Goal: Task Accomplishment & Management: Complete application form

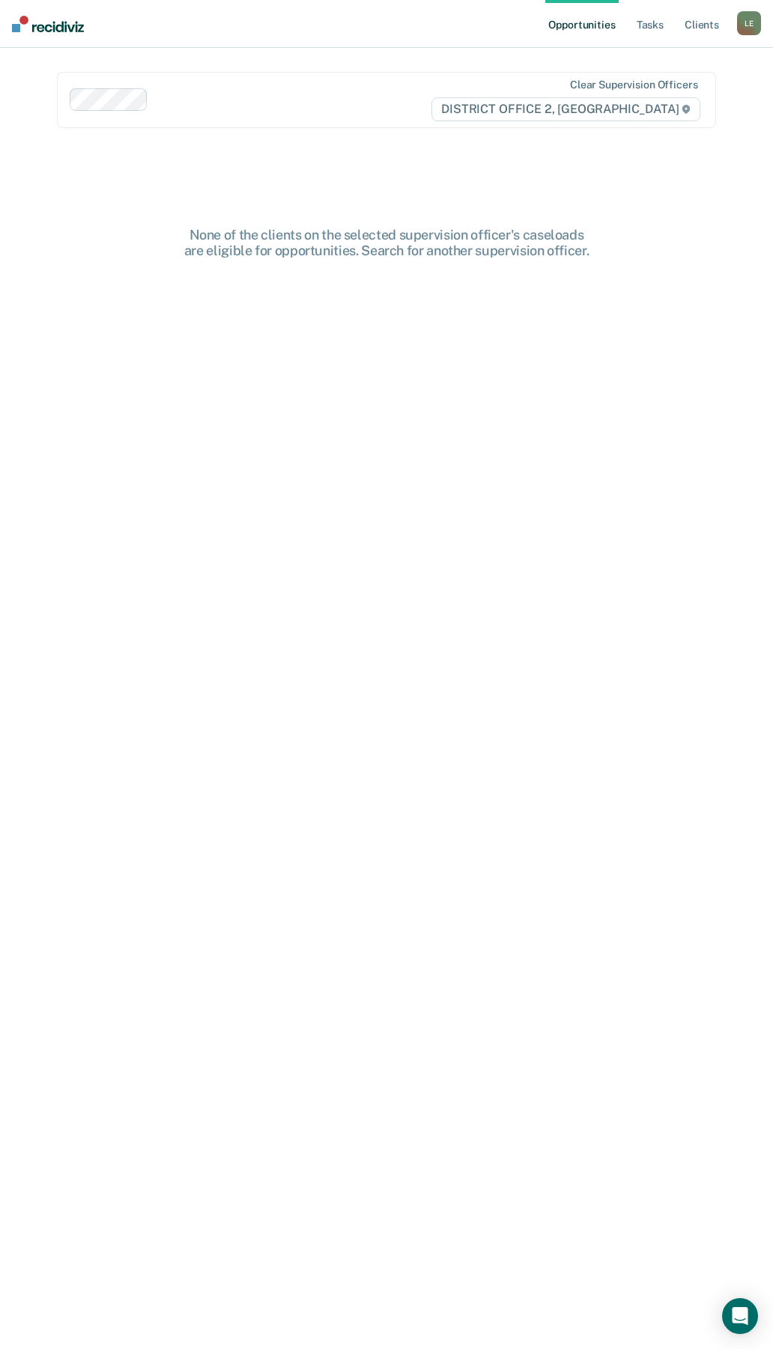
click at [741, 30] on div "L E" at bounding box center [749, 23] width 24 height 24
click at [707, 78] on link "Go to PSI Case Dashboard" at bounding box center [686, 79] width 125 height 13
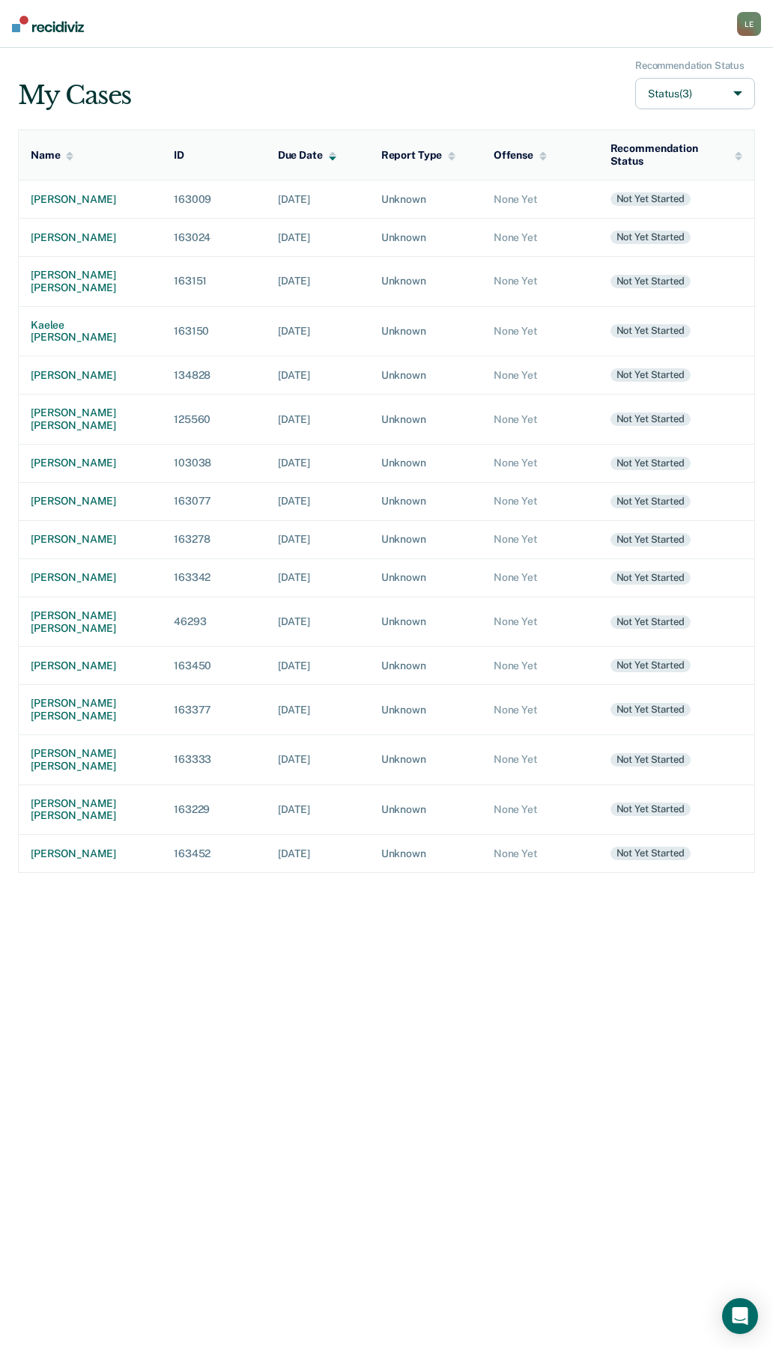
click at [701, 86] on button "Status (3)" at bounding box center [695, 94] width 120 height 32
click at [618, 200] on input "Archived" at bounding box center [617, 203] width 10 height 10
checkbox input "true"
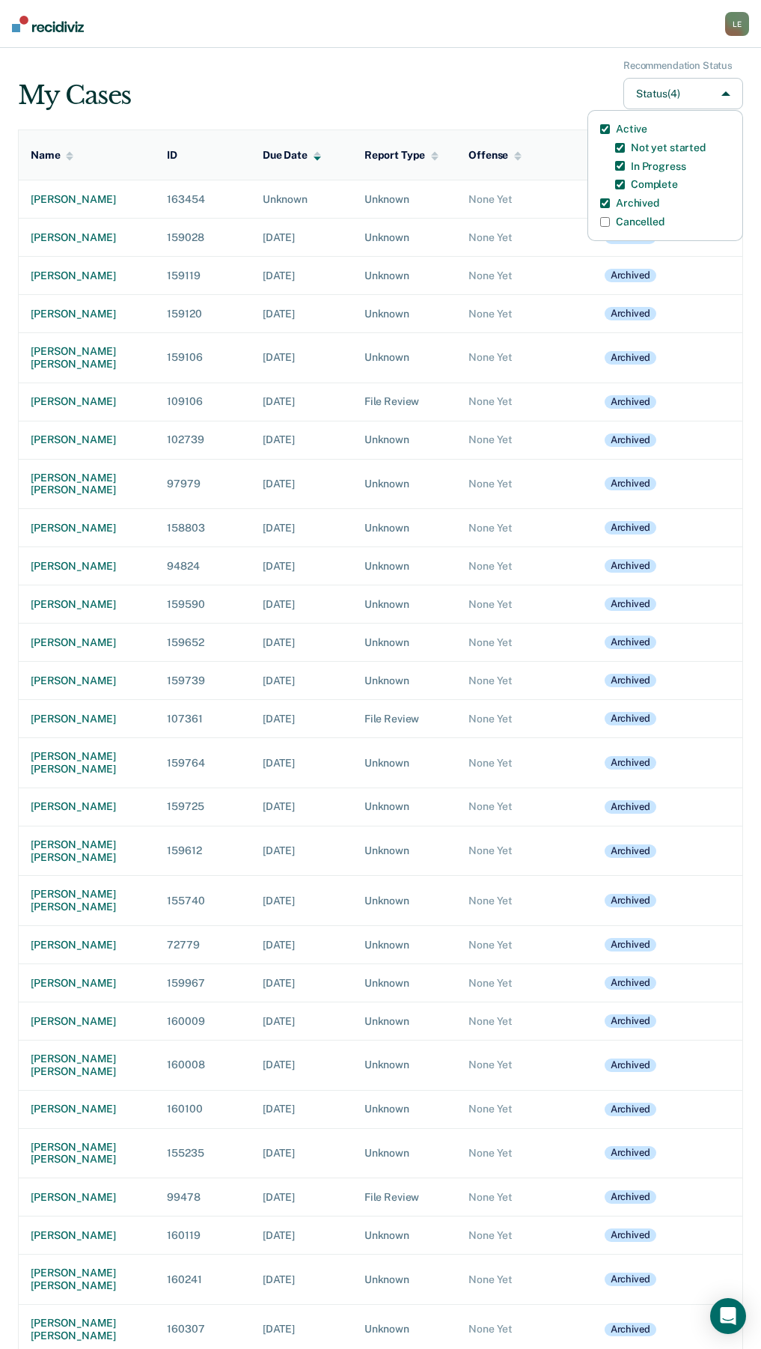
click at [49, 153] on div "Name" at bounding box center [52, 155] width 43 height 13
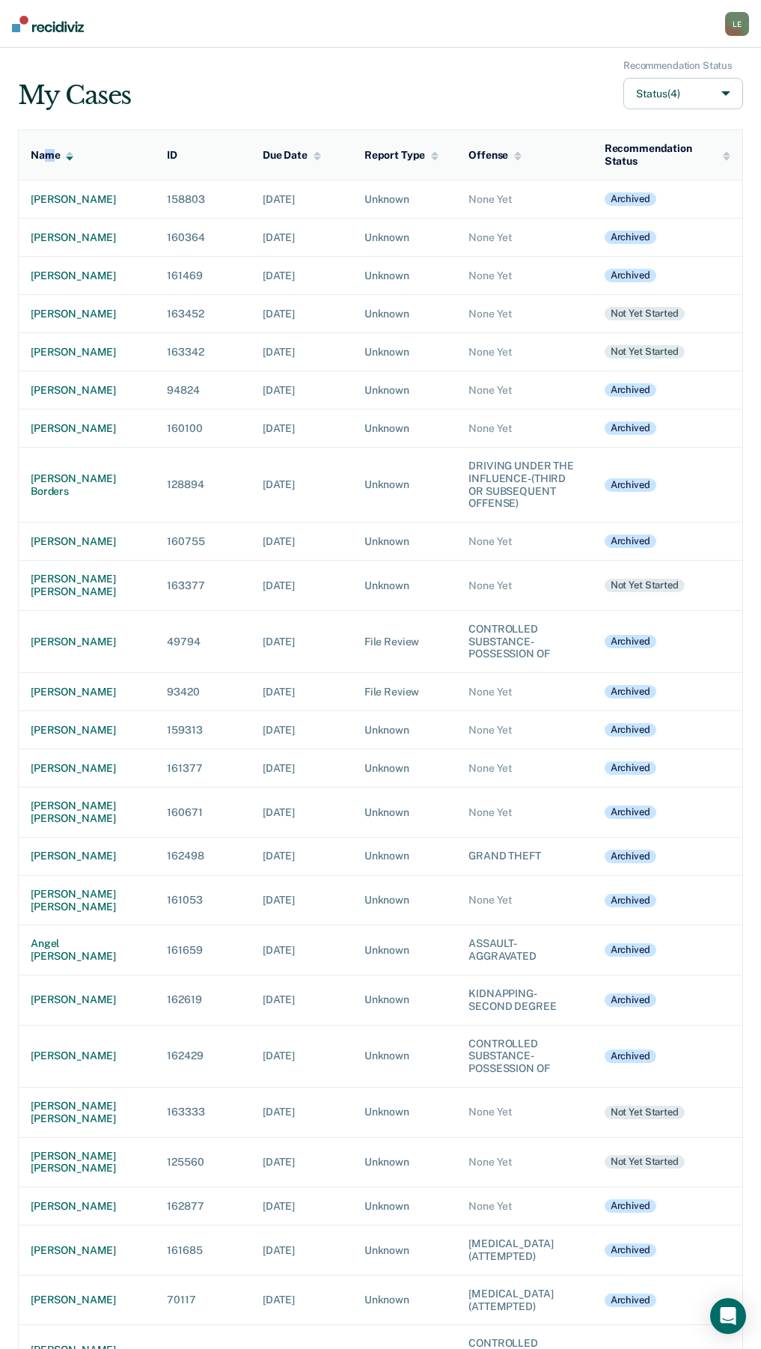
click at [49, 153] on div "Name" at bounding box center [52, 155] width 43 height 13
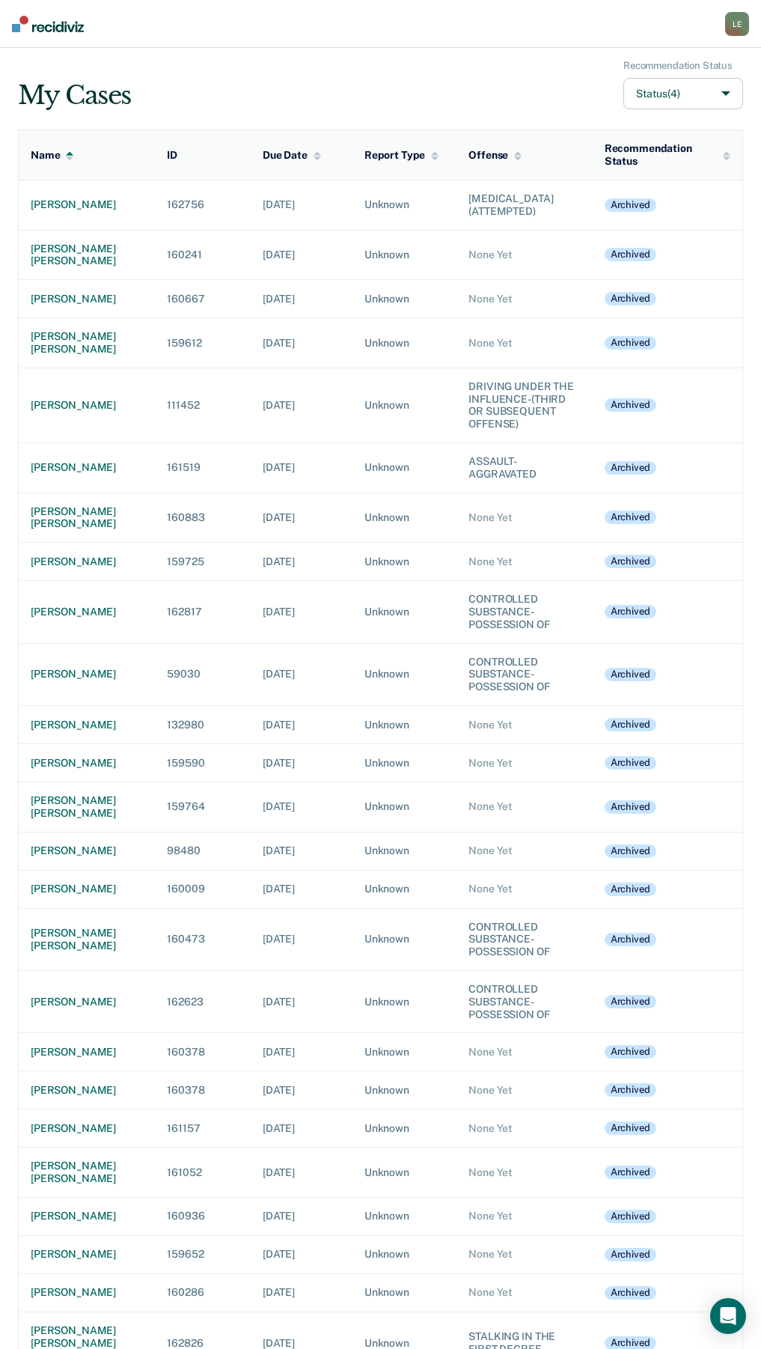
click at [49, 153] on div "Name" at bounding box center [52, 155] width 43 height 13
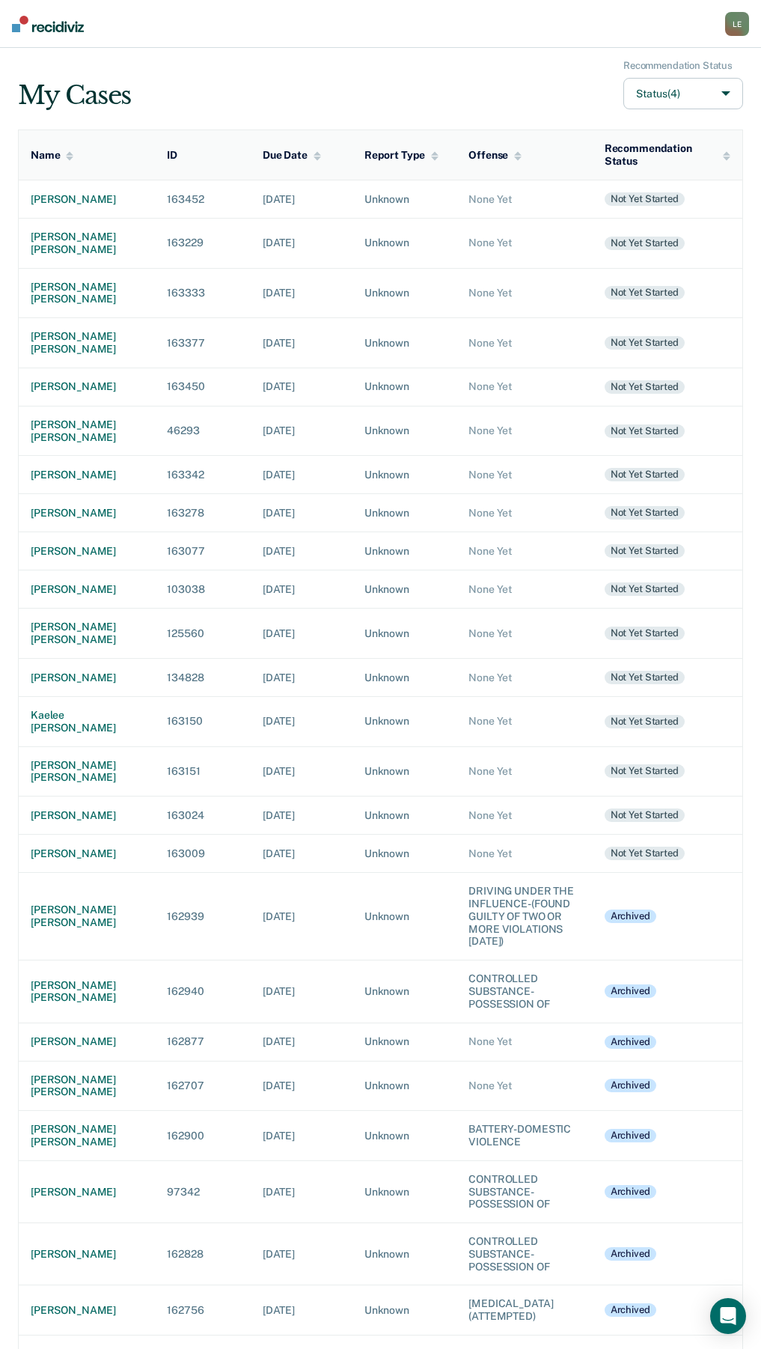
click at [49, 153] on div "Name" at bounding box center [52, 155] width 43 height 13
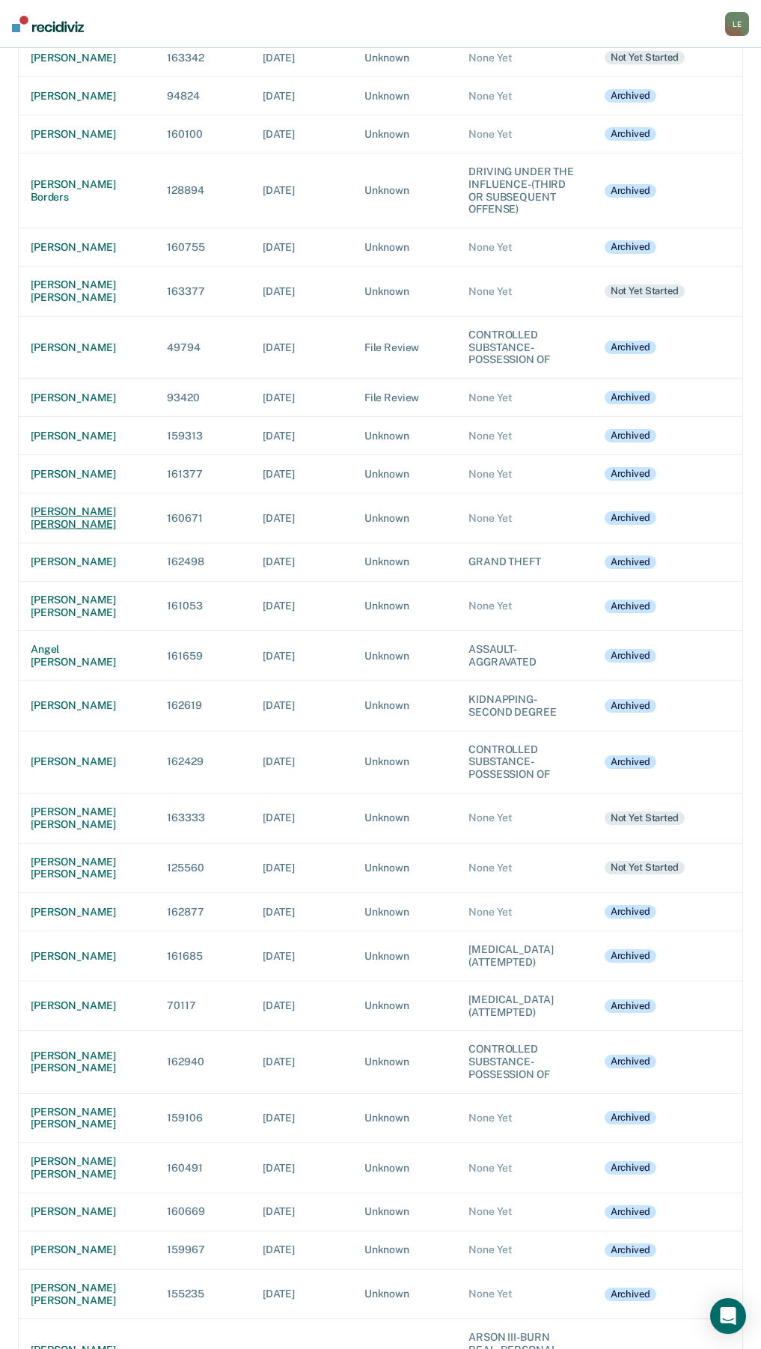
scroll to position [299, 0]
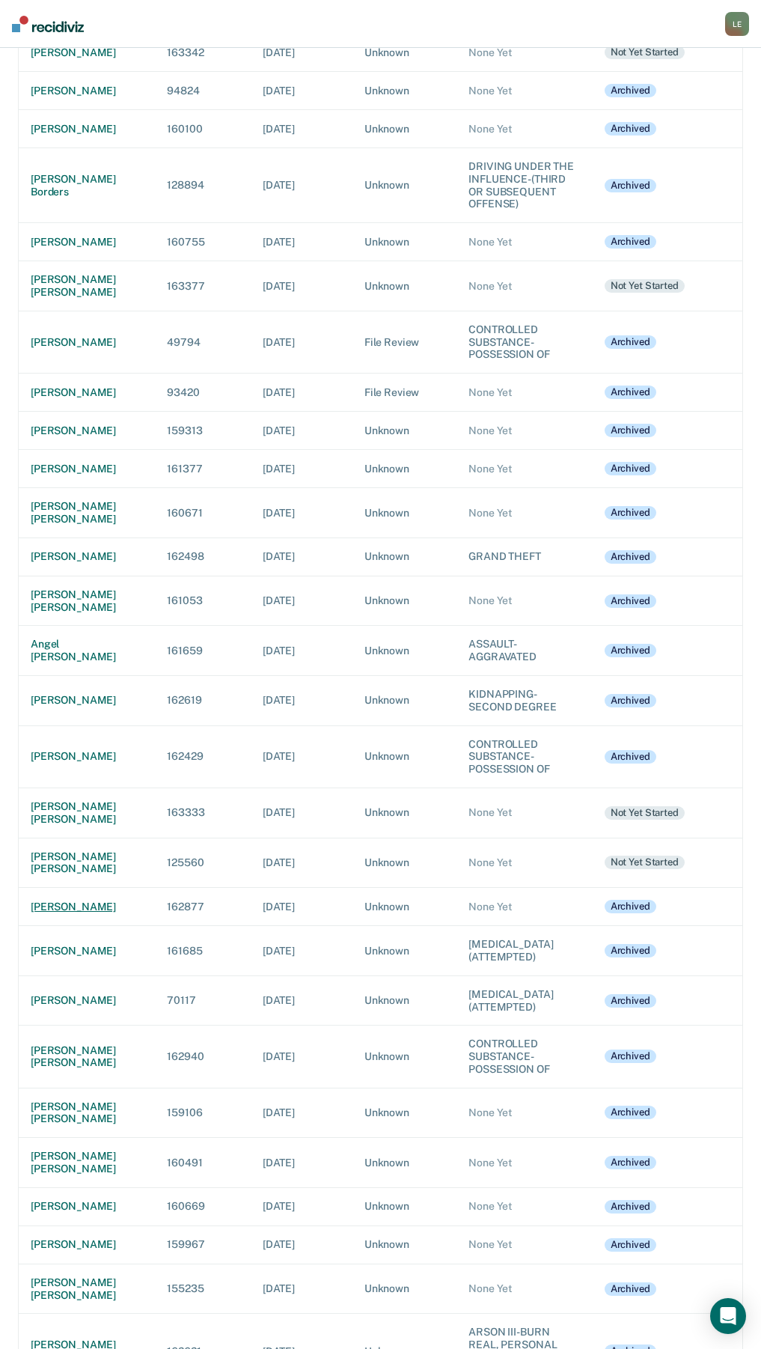
click at [55, 913] on div "[PERSON_NAME]" at bounding box center [87, 907] width 112 height 13
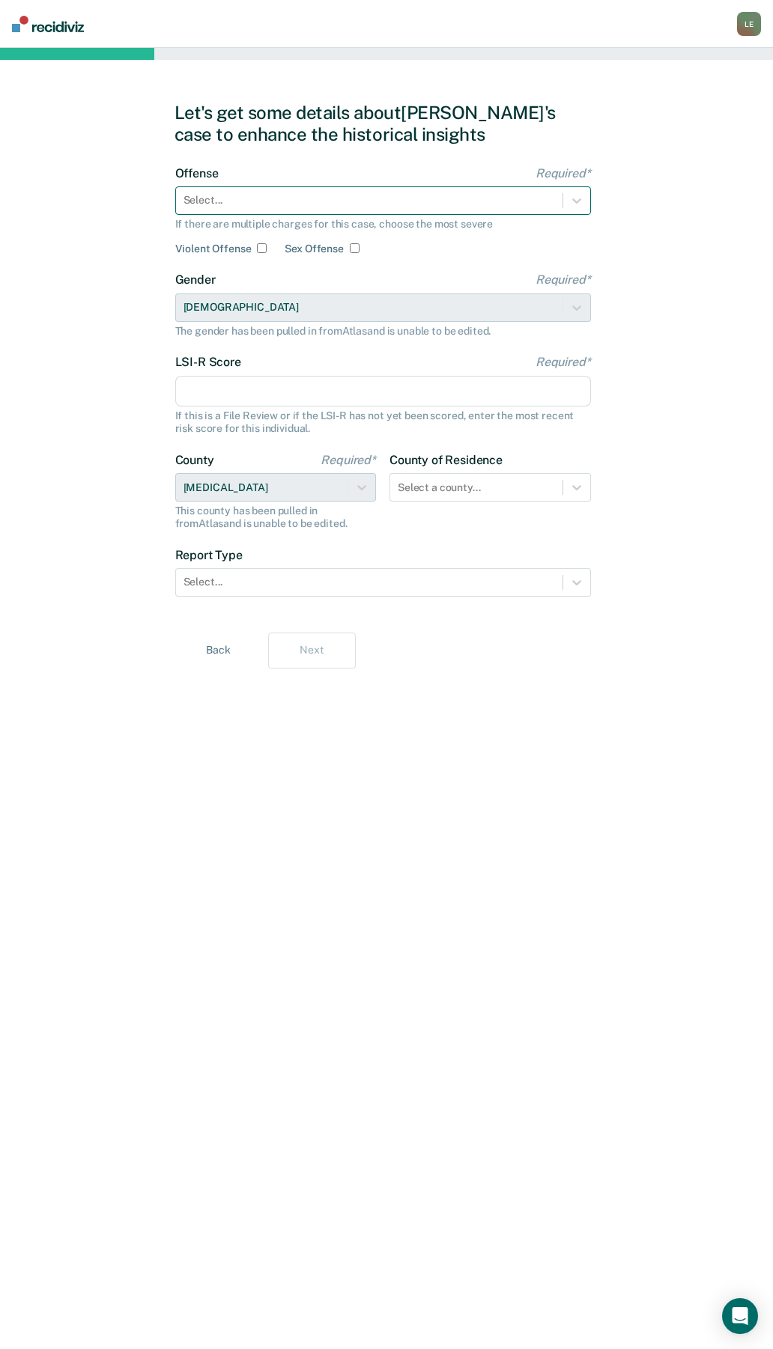
click at [466, 206] on div at bounding box center [368, 200] width 371 height 16
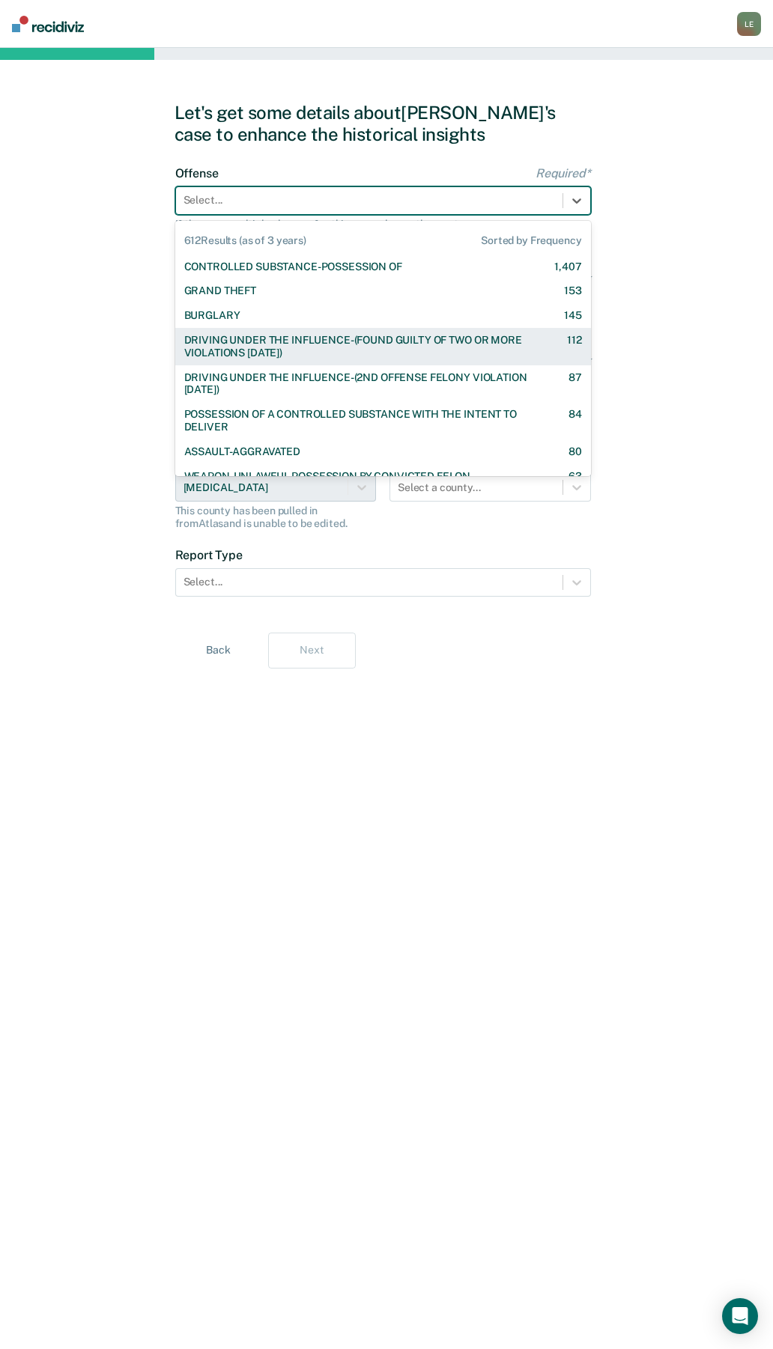
click at [406, 348] on div "DRIVING UNDER THE INFLUENCE-(FOUND GUILTY OF TWO OR MORE VIOLATIONS [DATE])" at bounding box center [362, 346] width 356 height 25
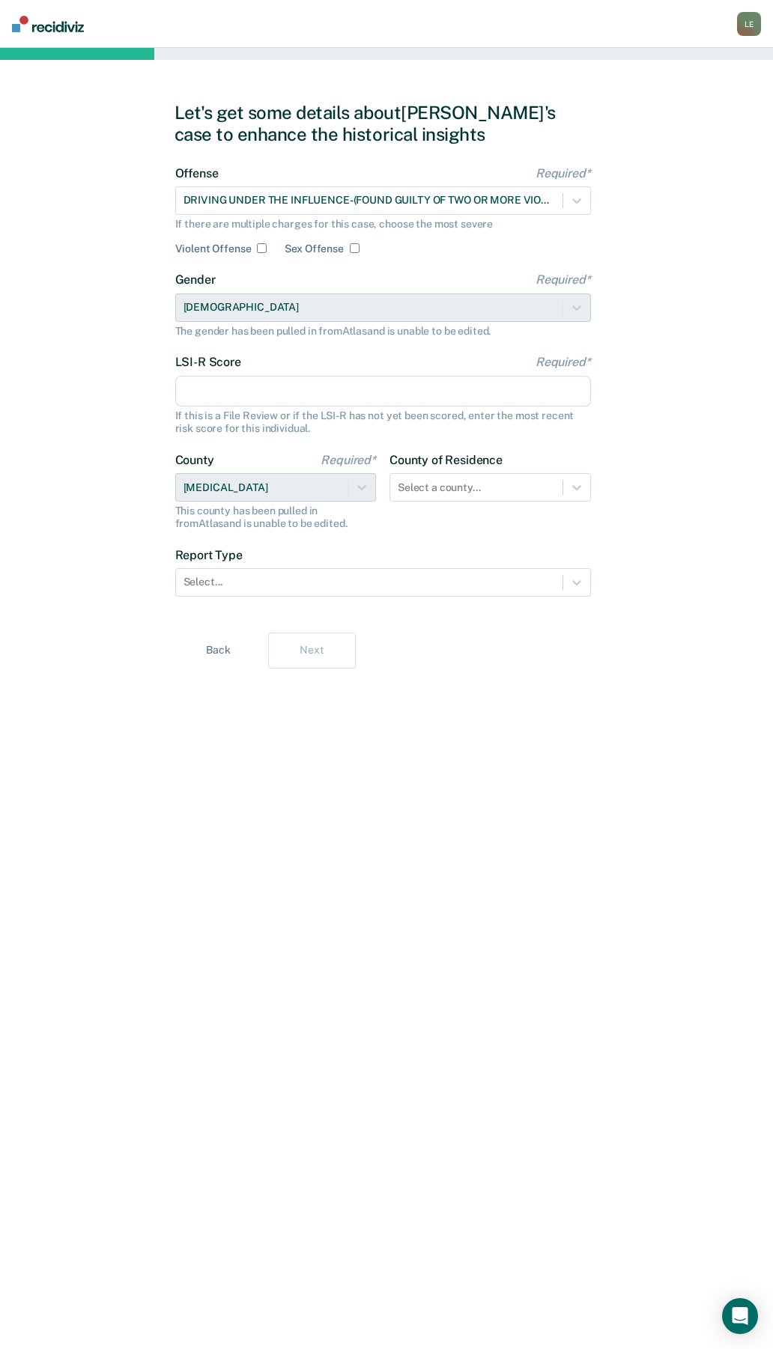
click at [233, 393] on input "LSI-R Score Required*" at bounding box center [382, 391] width 415 height 31
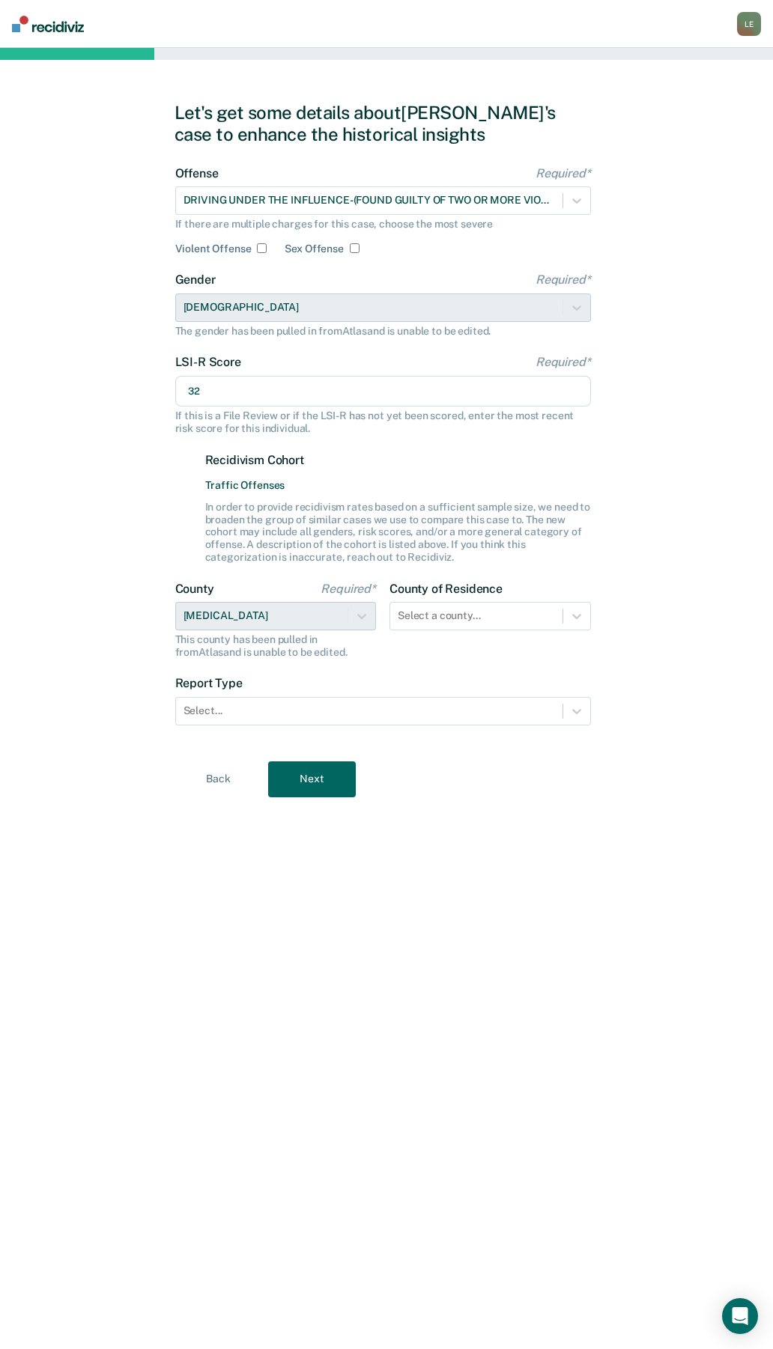
type input "32"
click at [249, 735] on form "Offense Required* DRIVING UNDER THE INFLUENCE-(FOUND GUILTY OF TWO OR MORE VIOL…" at bounding box center [382, 454] width 415 height 577
click at [251, 727] on form "Offense Required* DRIVING UNDER THE INFLUENCE-(FOUND GUILTY OF TWO OR MORE VIOL…" at bounding box center [382, 454] width 415 height 577
click at [256, 707] on div at bounding box center [368, 711] width 371 height 16
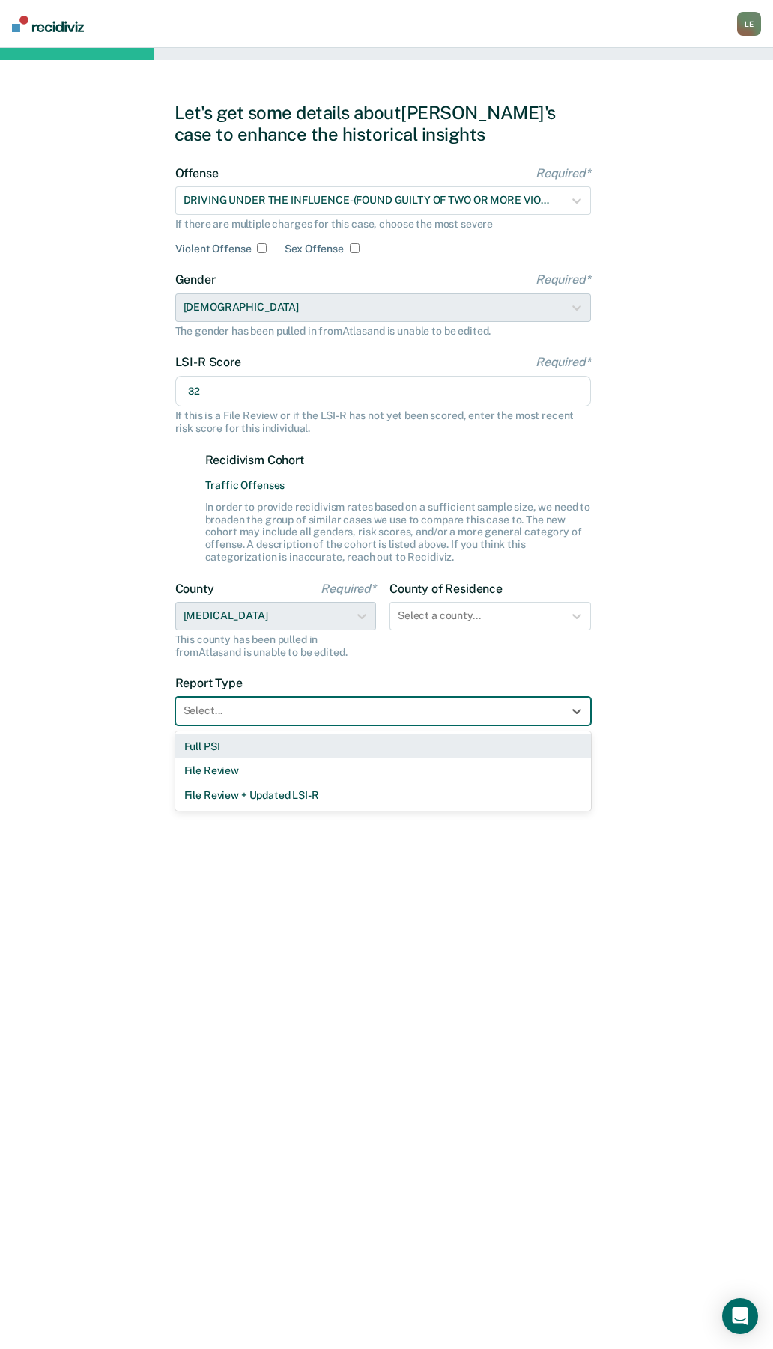
click at [240, 749] on div "Full PSI" at bounding box center [382, 746] width 415 height 25
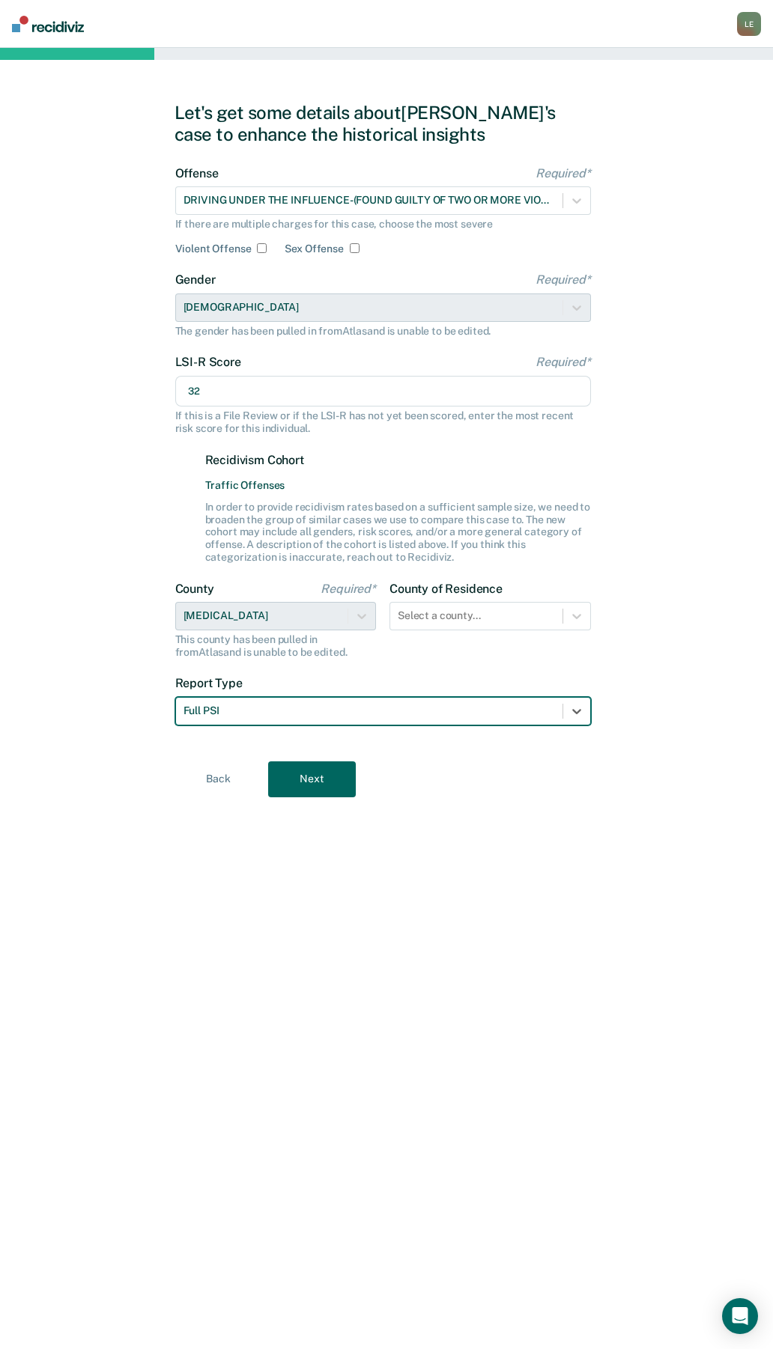
click at [310, 768] on button "Next" at bounding box center [312, 779] width 88 height 36
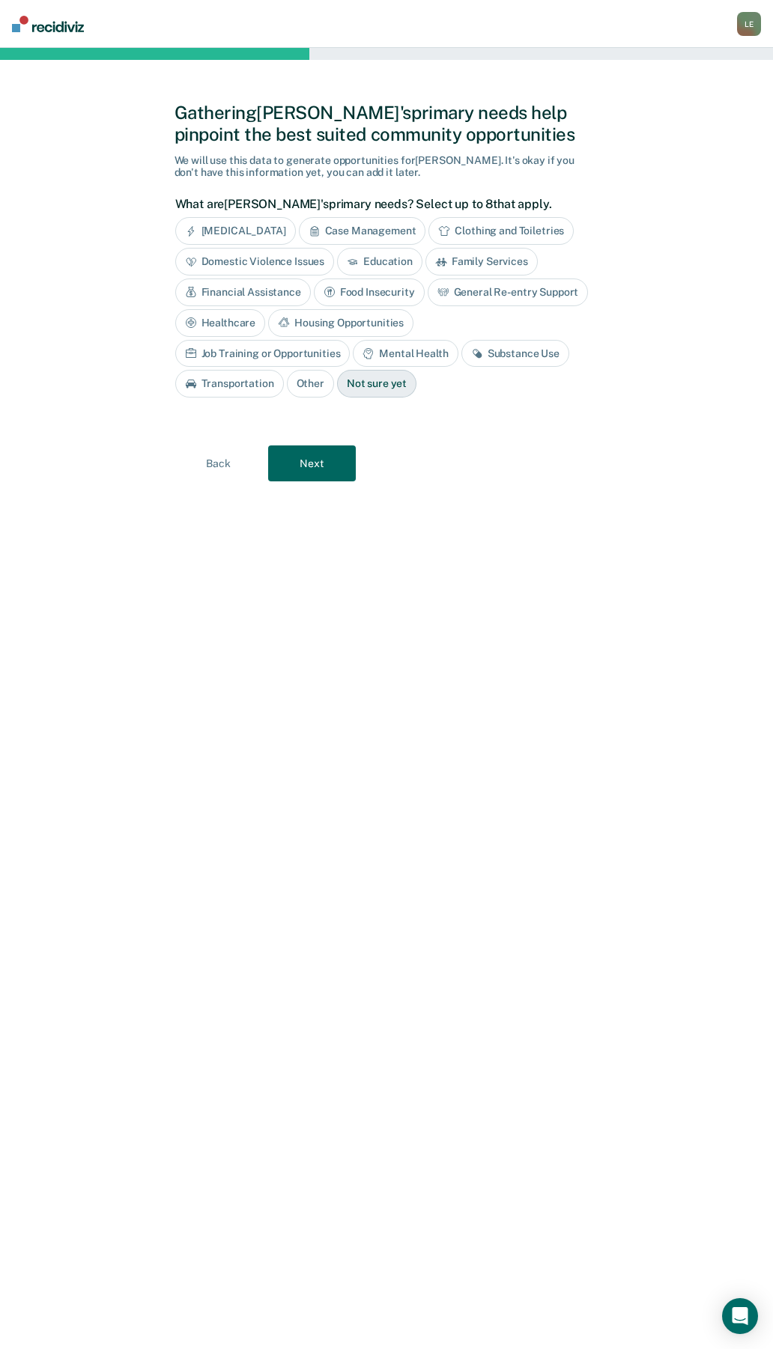
click at [302, 463] on button "Next" at bounding box center [312, 463] width 88 height 36
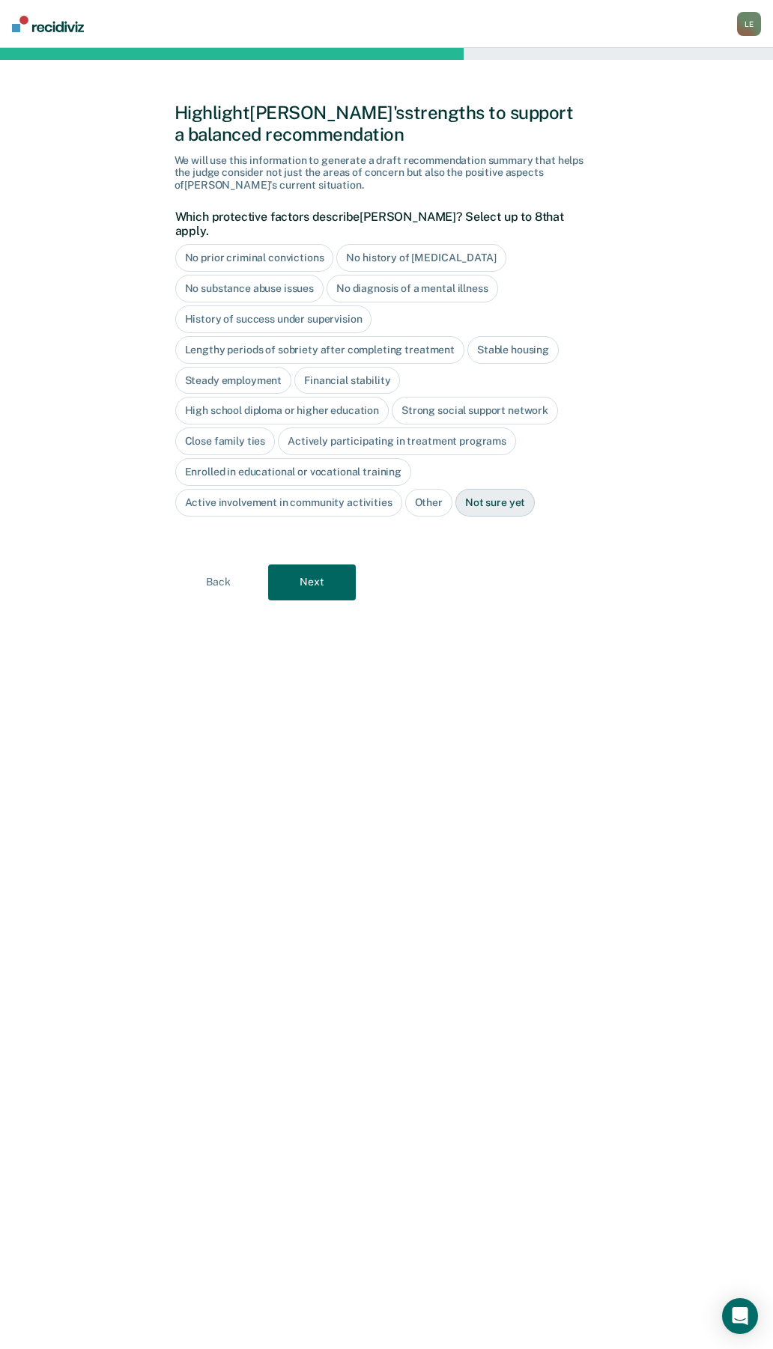
click at [333, 568] on button "Next" at bounding box center [312, 582] width 88 height 36
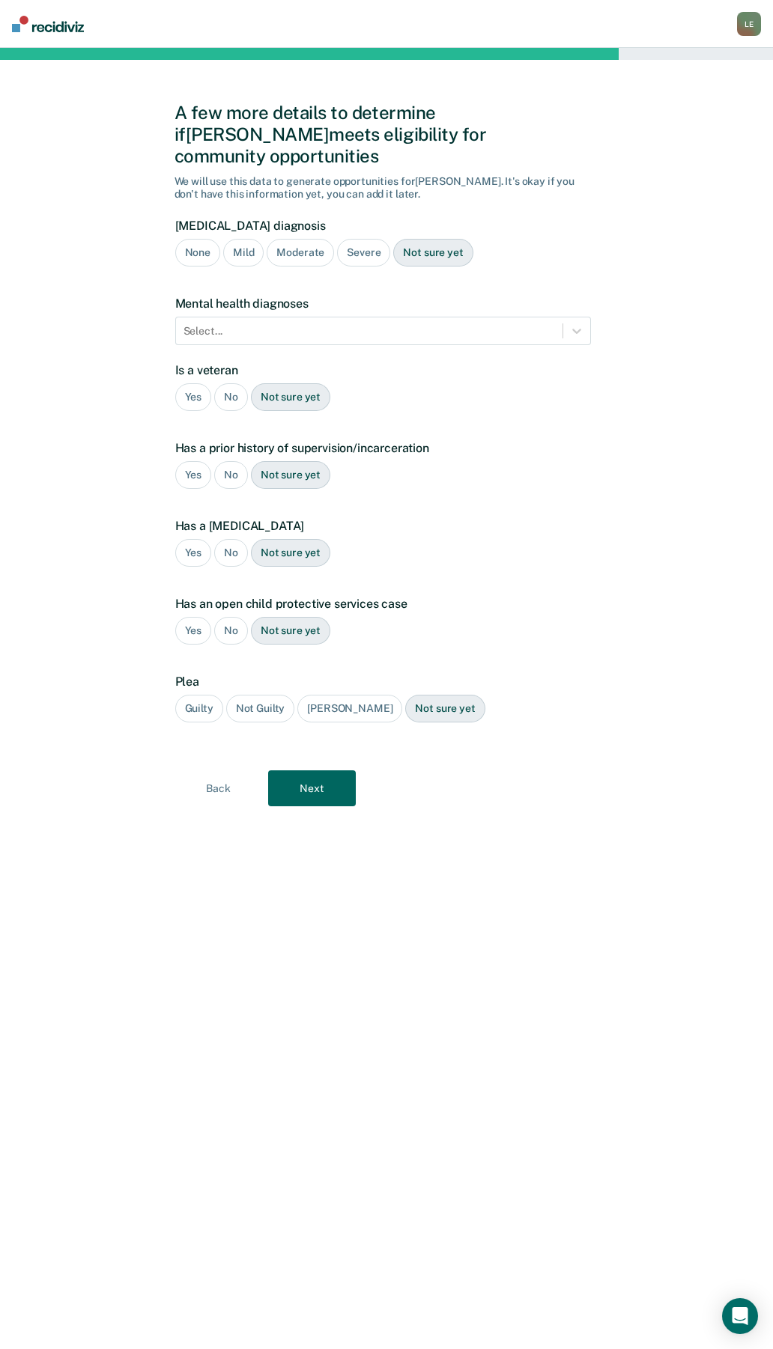
click at [331, 776] on button "Next" at bounding box center [312, 788] width 88 height 36
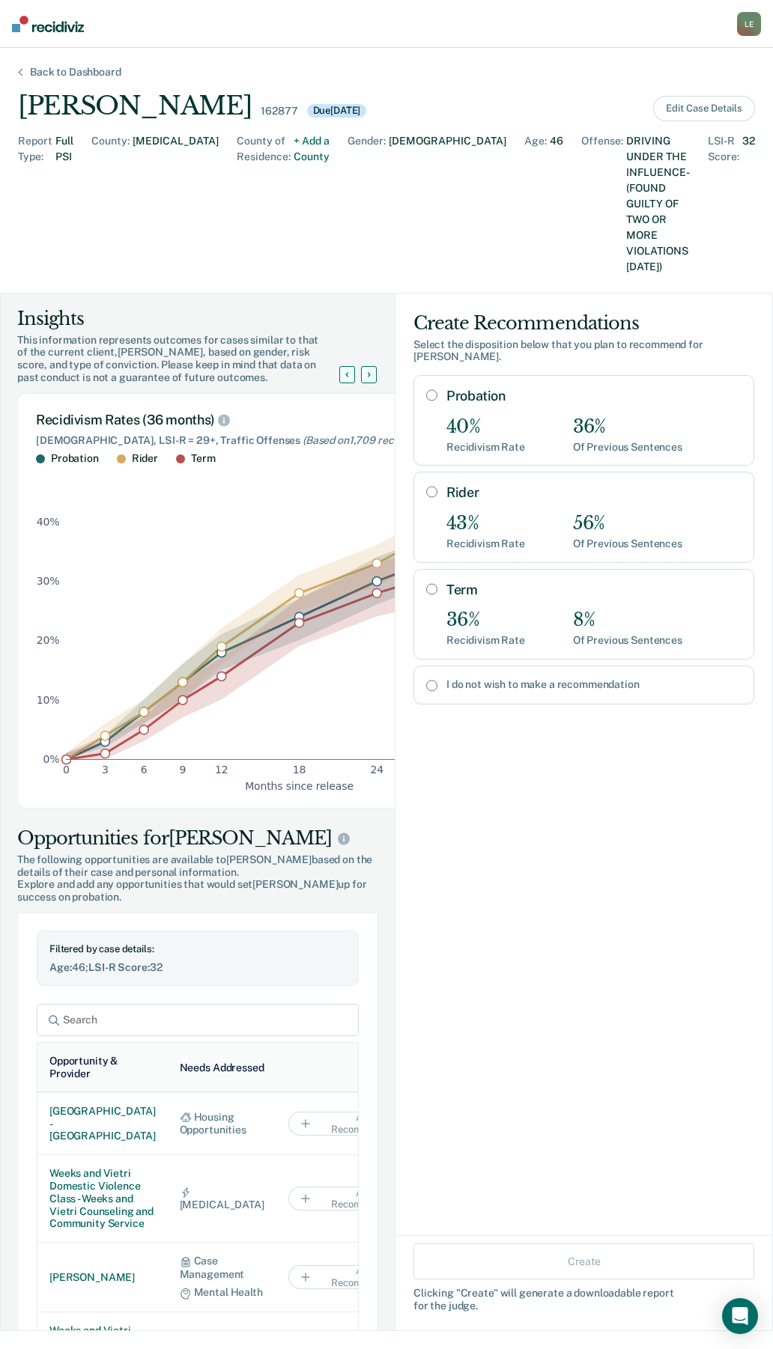
click at [426, 486] on input "Rider" at bounding box center [431, 492] width 11 height 12
radio input "true"
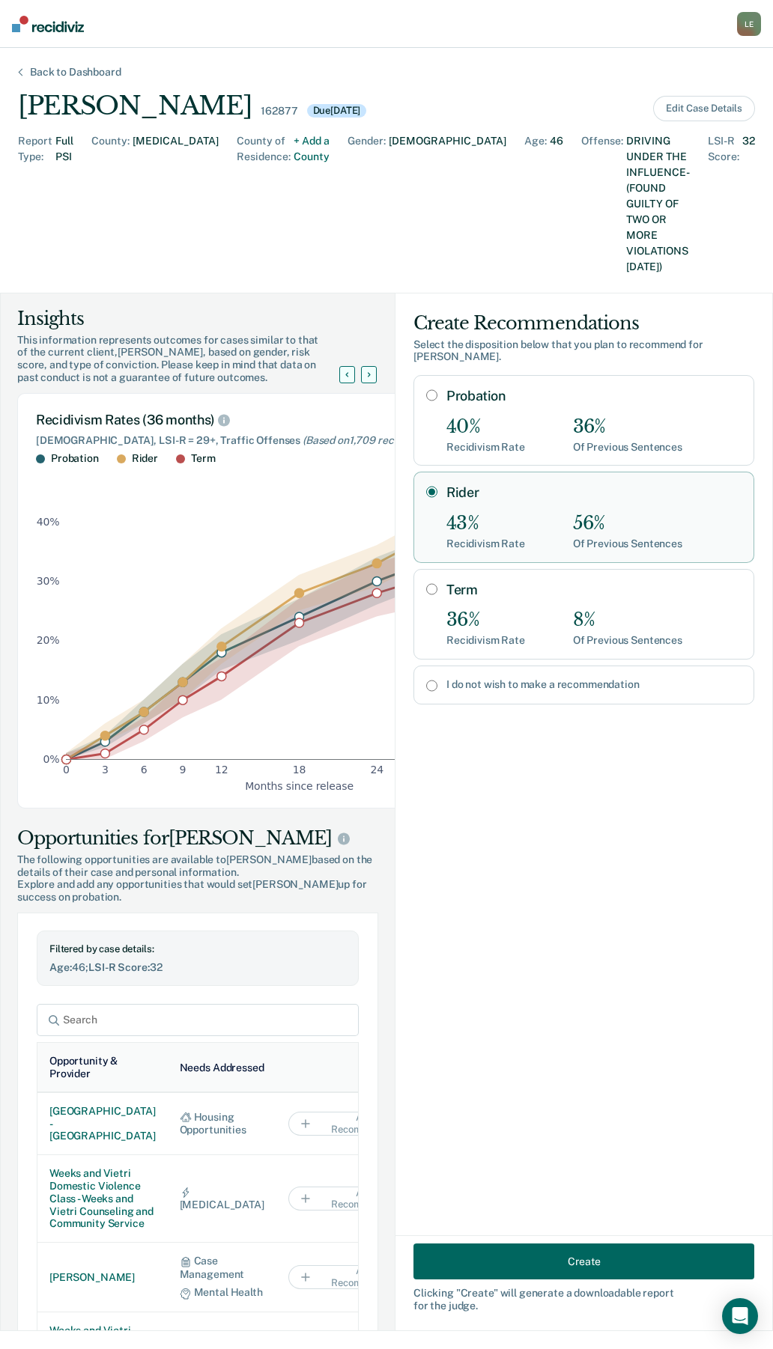
click at [564, 1254] on button "Create" at bounding box center [583, 1261] width 341 height 36
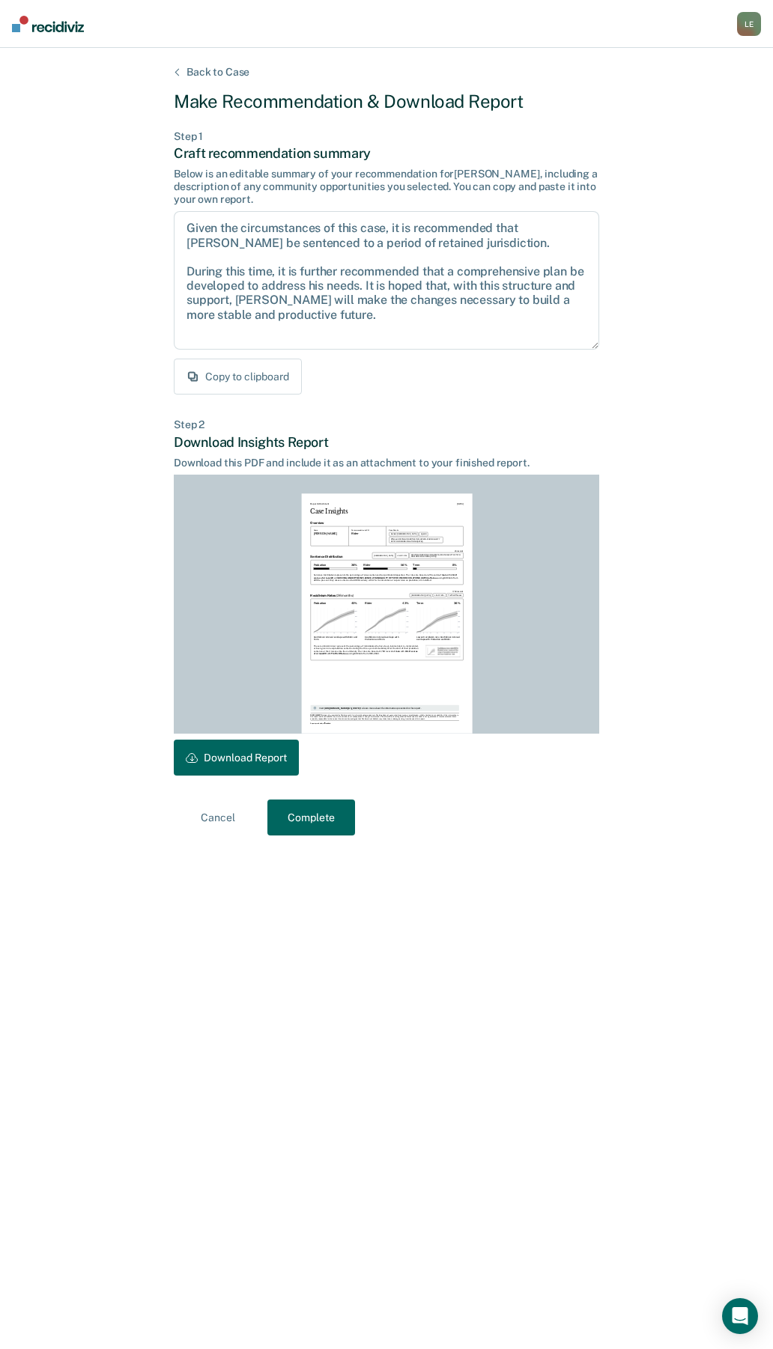
click at [255, 749] on button "Download Report" at bounding box center [236, 758] width 125 height 36
